Goal: Find specific page/section: Find specific page/section

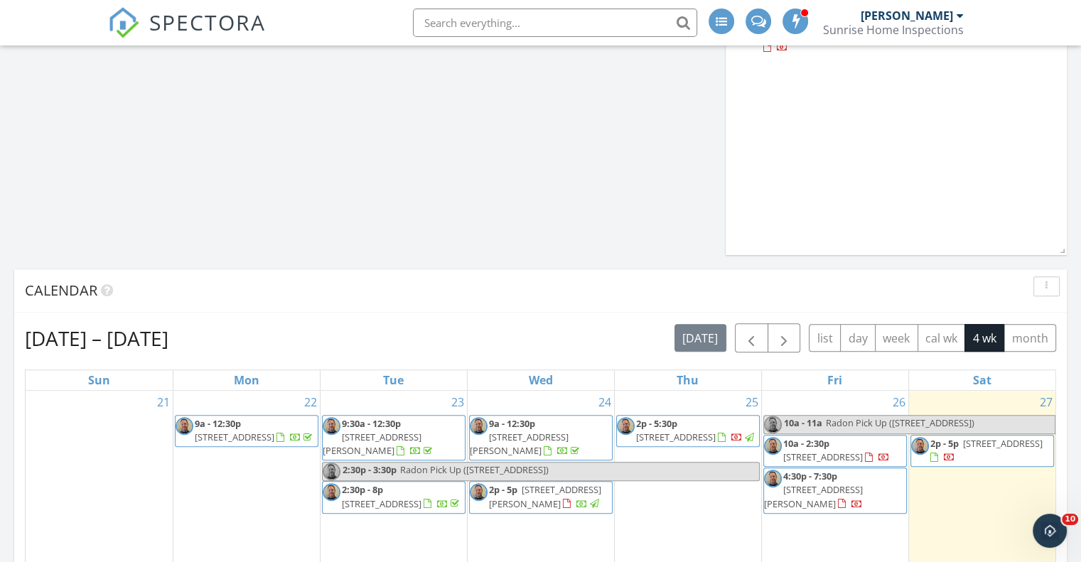
scroll to position [841, 0]
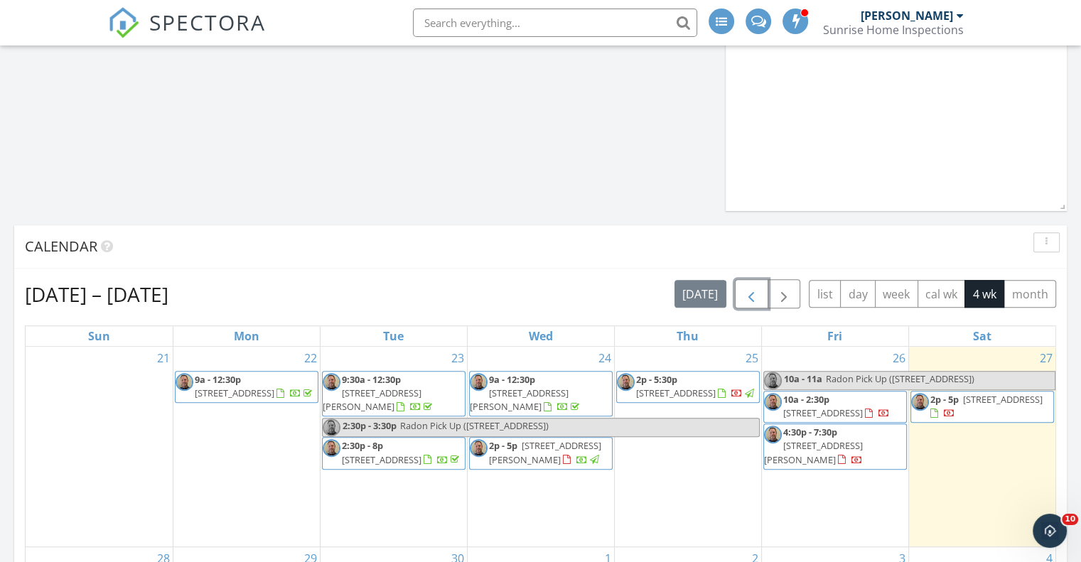
click at [751, 298] on span "button" at bounding box center [751, 294] width 17 height 17
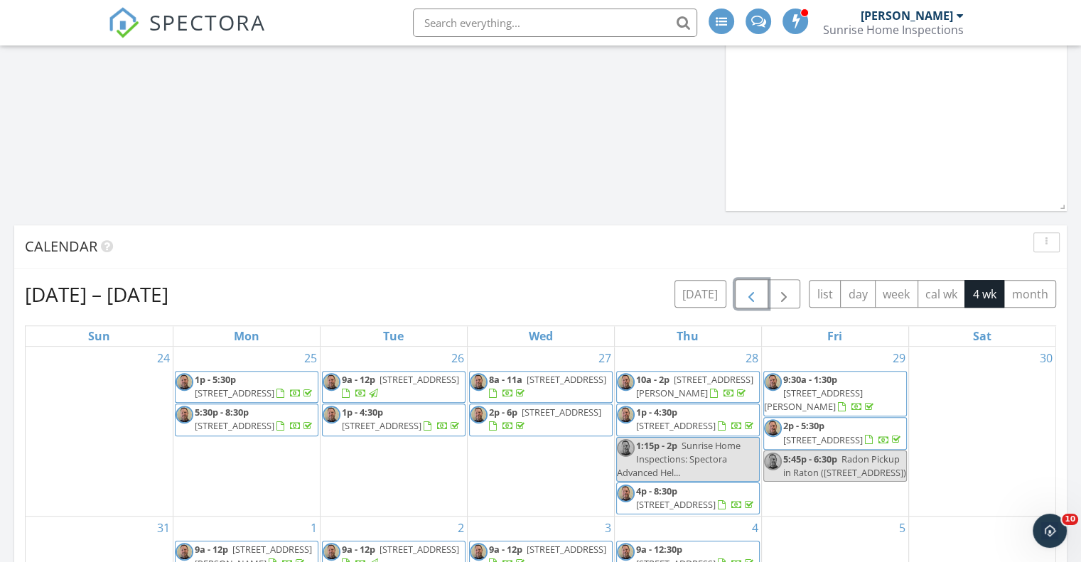
click at [751, 298] on span "button" at bounding box center [751, 294] width 17 height 17
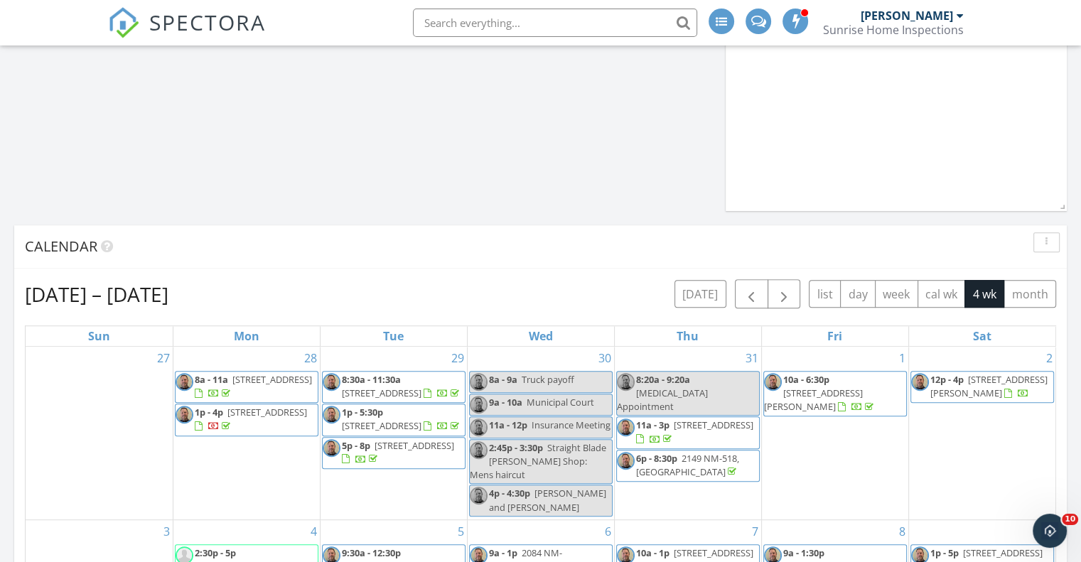
click at [605, 14] on input "text" at bounding box center [555, 23] width 284 height 28
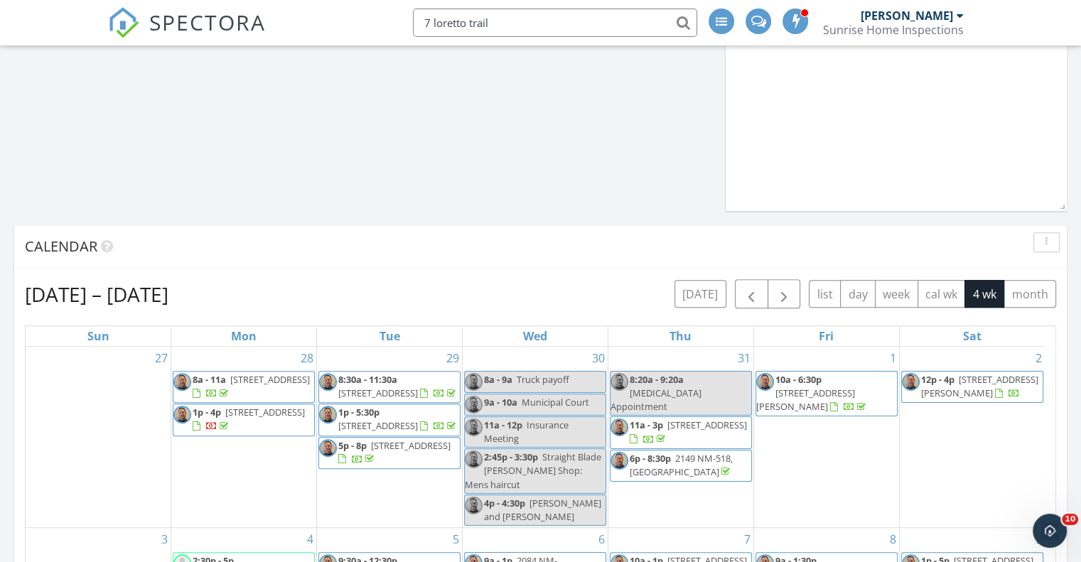
click at [652, 30] on input "7 loretto trail" at bounding box center [555, 23] width 284 height 28
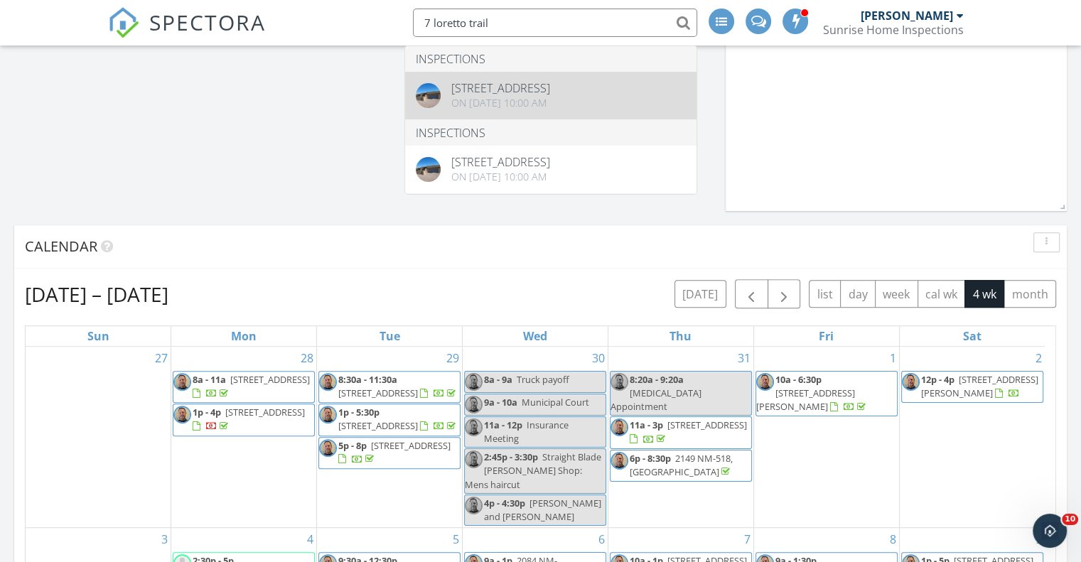
type input "7 loretto trail"
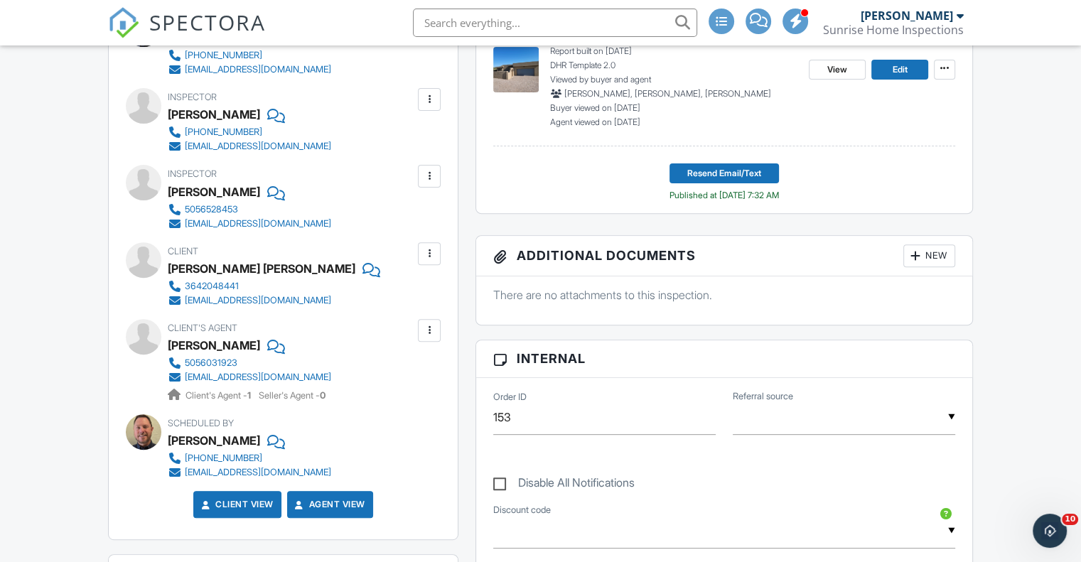
scroll to position [478, 0]
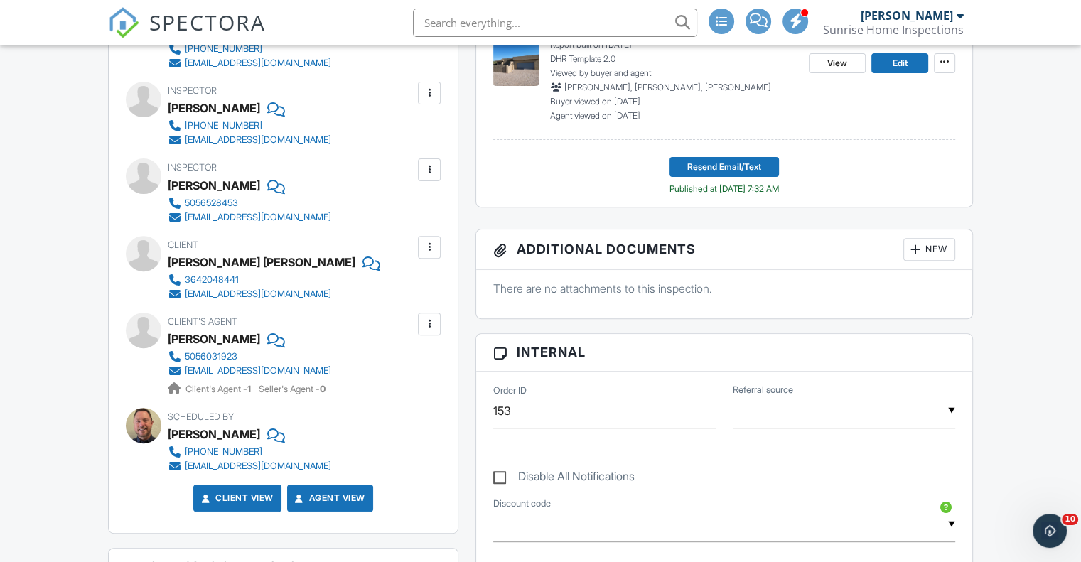
click at [234, 367] on div "[EMAIL_ADDRESS][DOMAIN_NAME]" at bounding box center [258, 370] width 146 height 11
